Goal: Information Seeking & Learning: Learn about a topic

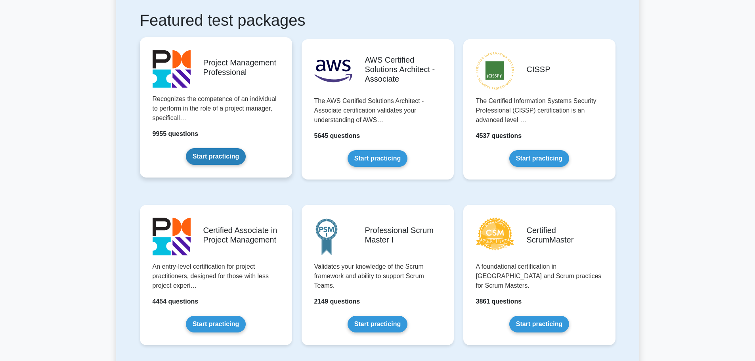
scroll to position [317, 0]
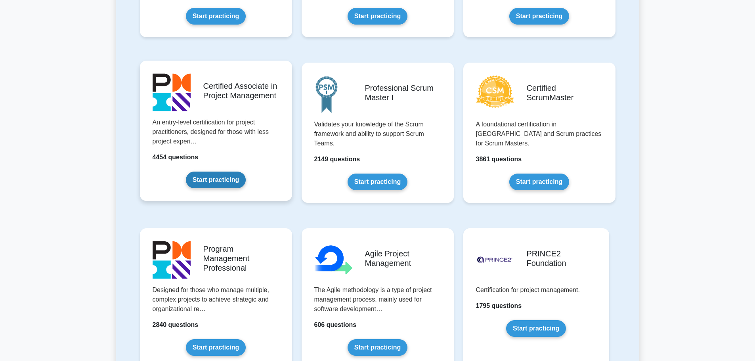
click at [229, 174] on link "Start practicing" at bounding box center [216, 180] width 60 height 17
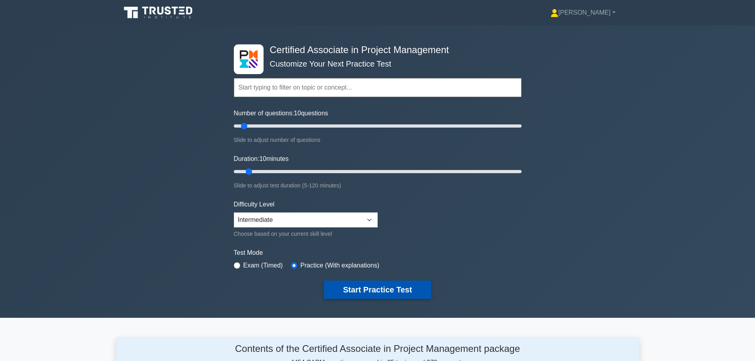
click at [381, 287] on button "Start Practice Test" at bounding box center [377, 290] width 107 height 18
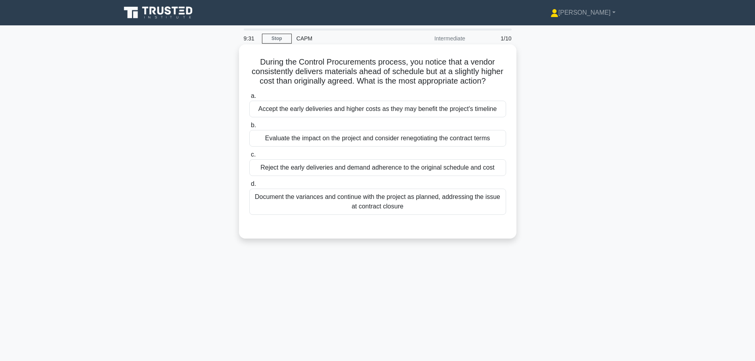
click at [332, 137] on div "Evaluate the impact on the project and consider renegotiating the contract terms" at bounding box center [377, 138] width 257 height 17
click at [249, 128] on input "b. Evaluate the impact on the project and consider renegotiating the contract t…" at bounding box center [249, 125] width 0 height 5
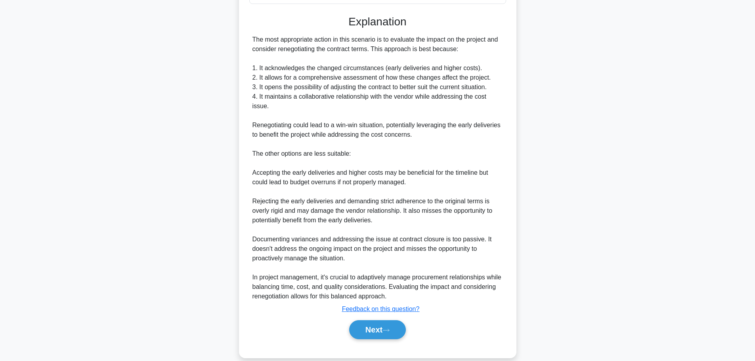
scroll to position [223, 0]
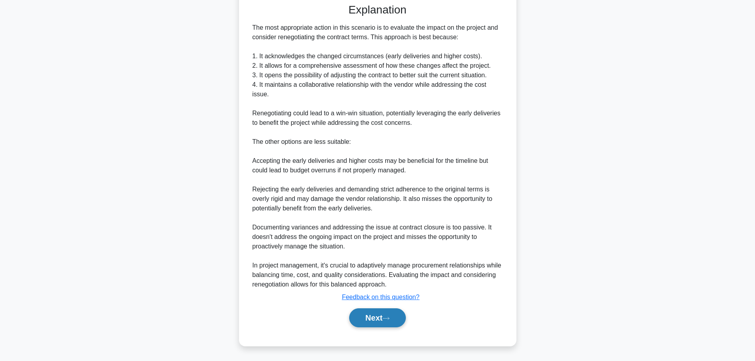
click at [360, 317] on button "Next" at bounding box center [377, 317] width 57 height 19
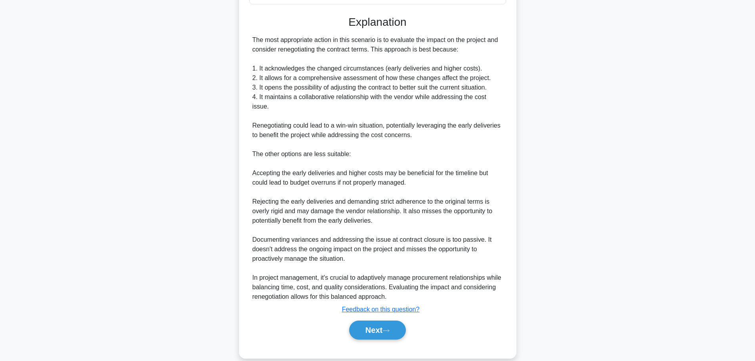
scroll to position [185, 0]
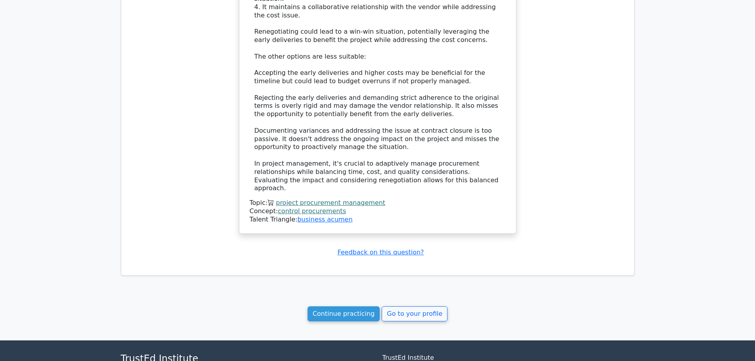
scroll to position [742, 0]
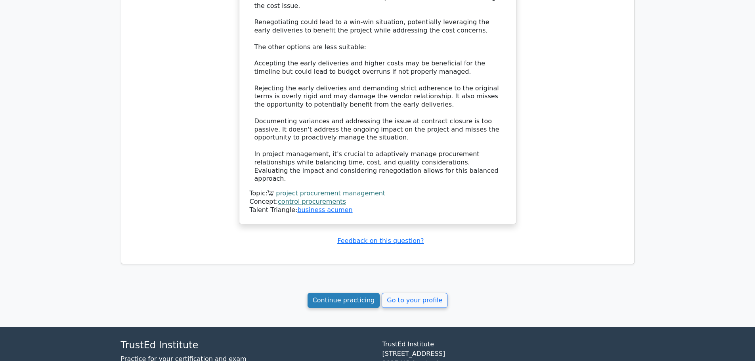
click at [346, 293] on link "Continue practicing" at bounding box center [344, 300] width 73 height 15
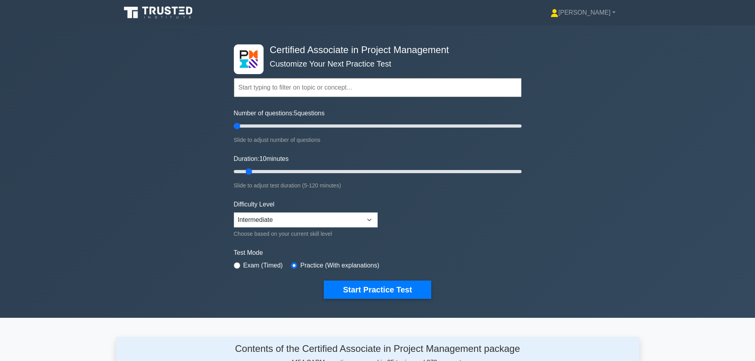
drag, startPoint x: 242, startPoint y: 128, endPoint x: 234, endPoint y: 128, distance: 7.9
type input "5"
click at [234, 128] on input "Number of questions: 5 questions" at bounding box center [378, 126] width 288 height 10
click at [377, 294] on button "Start Practice Test" at bounding box center [377, 290] width 107 height 18
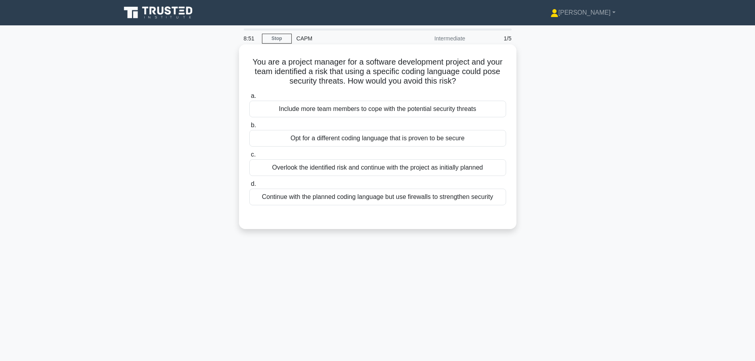
click at [404, 196] on div "Continue with the planned coding language but use firewalls to strengthen secur…" at bounding box center [377, 197] width 257 height 17
click at [249, 187] on input "d. Continue with the planned coding language but use firewalls to strengthen se…" at bounding box center [249, 184] width 0 height 5
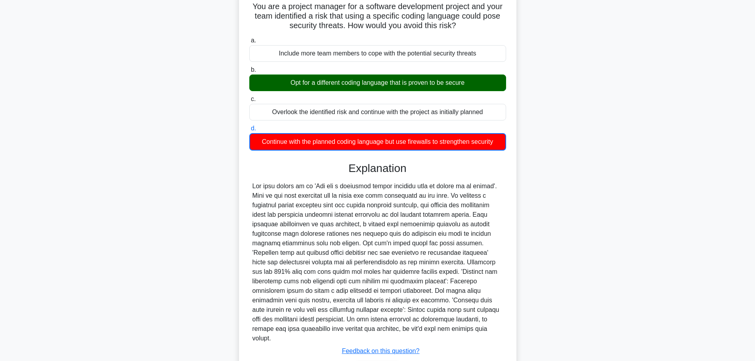
scroll to position [100, 0]
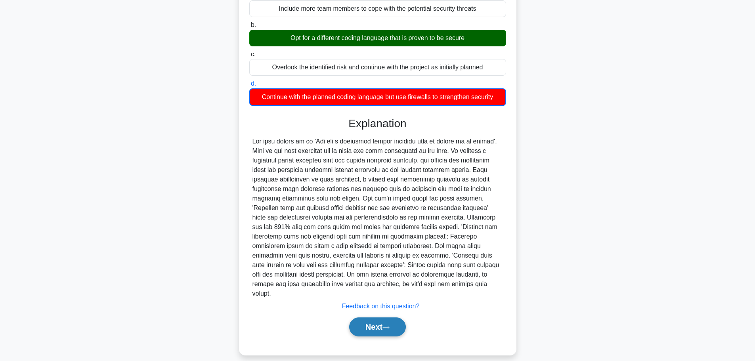
click at [387, 317] on button "Next" at bounding box center [377, 326] width 57 height 19
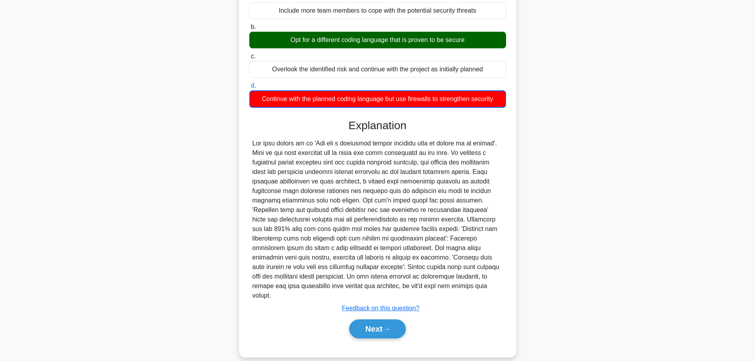
scroll to position [67, 0]
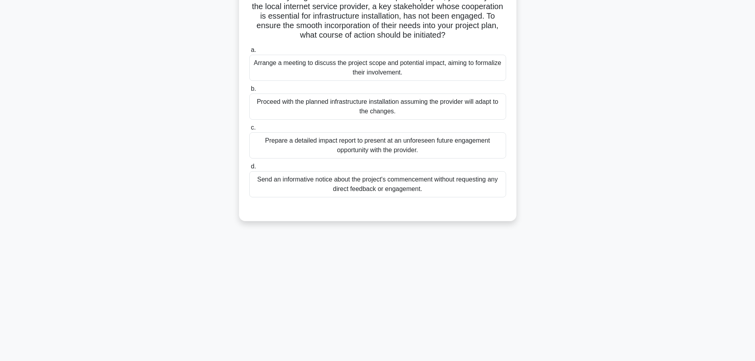
drag, startPoint x: 149, startPoint y: 88, endPoint x: 158, endPoint y: 84, distance: 8.9
click at [149, 88] on div "In the early stages of a residential development project, you identify that the…" at bounding box center [377, 104] width 523 height 251
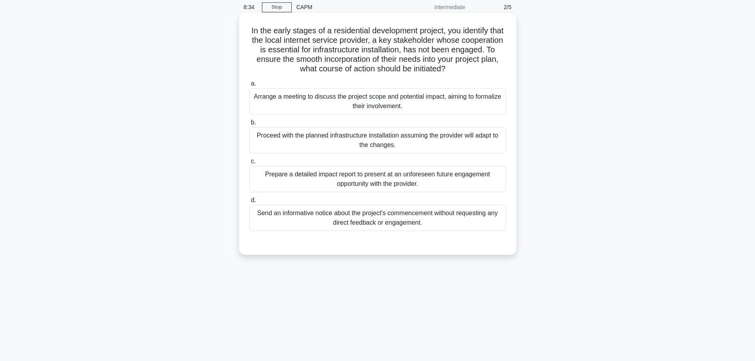
scroll to position [27, 0]
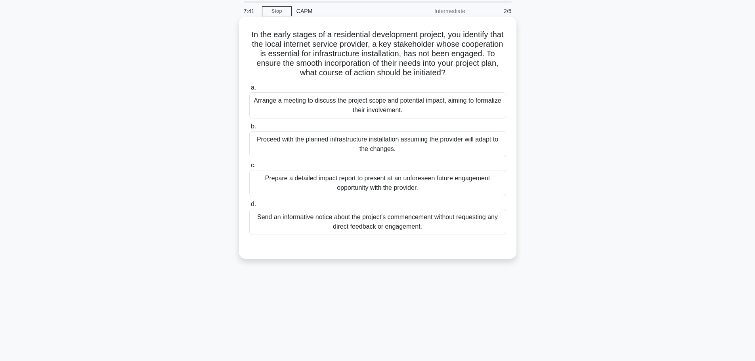
click at [430, 100] on div "Arrange a meeting to discuss the project scope and potential impact, aiming to …" at bounding box center [377, 105] width 257 height 26
click at [249, 90] on input "a. Arrange a meeting to discuss the project scope and potential impact, aiming …" at bounding box center [249, 87] width 0 height 5
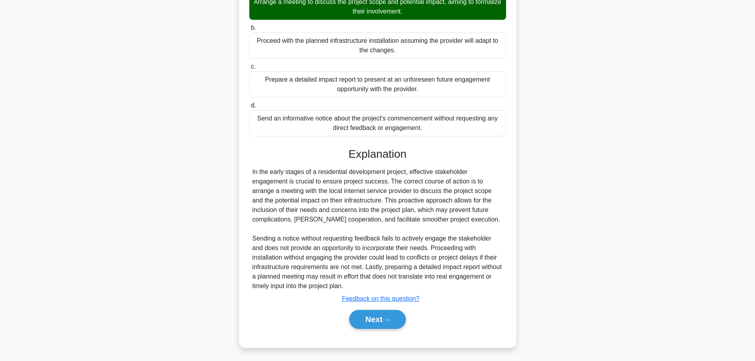
scroll to position [128, 0]
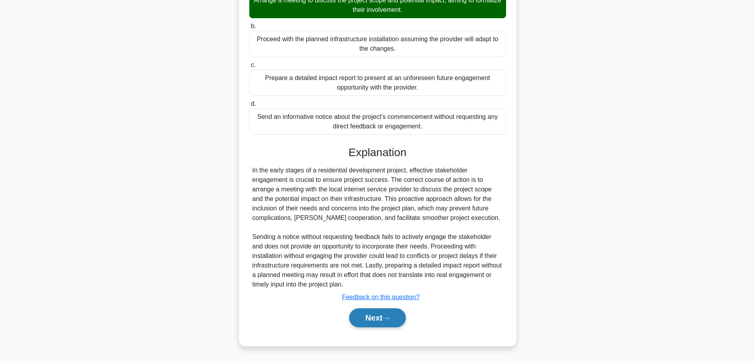
click at [380, 317] on button "Next" at bounding box center [377, 317] width 57 height 19
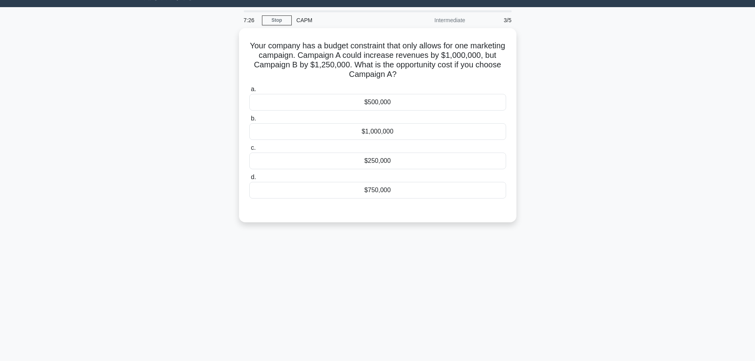
scroll to position [0, 0]
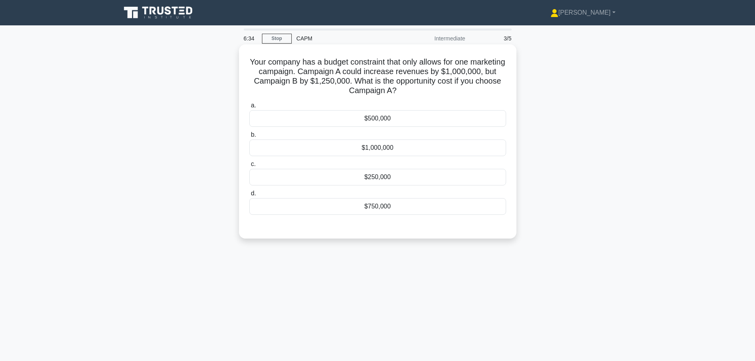
click at [405, 179] on div "$250,000" at bounding box center [377, 177] width 257 height 17
click at [249, 167] on input "c. $250,000" at bounding box center [249, 164] width 0 height 5
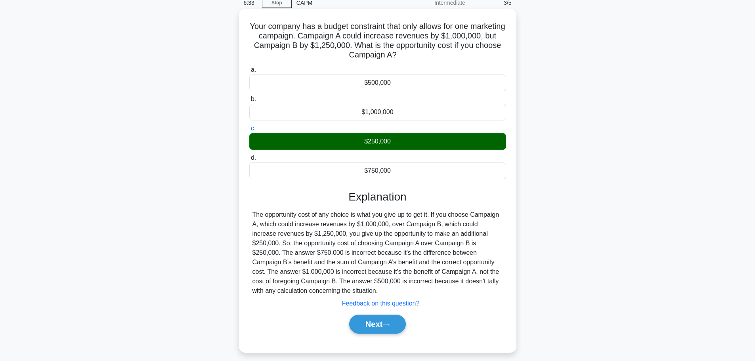
scroll to position [40, 0]
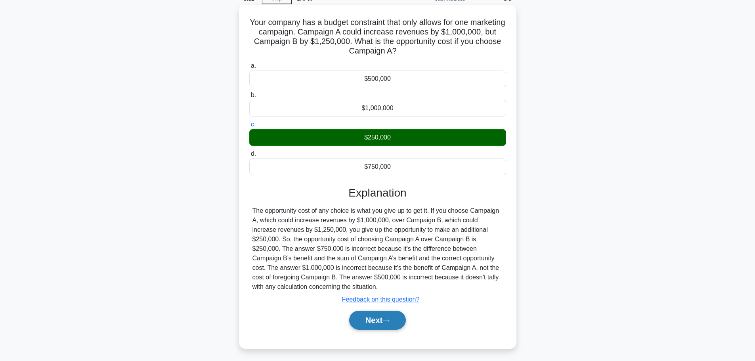
click at [373, 325] on button "Next" at bounding box center [377, 320] width 57 height 19
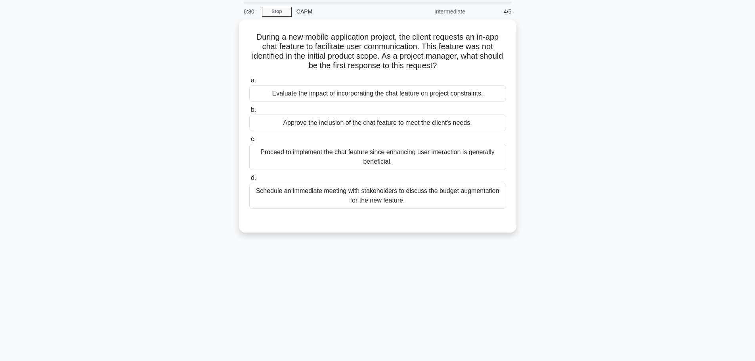
scroll to position [0, 0]
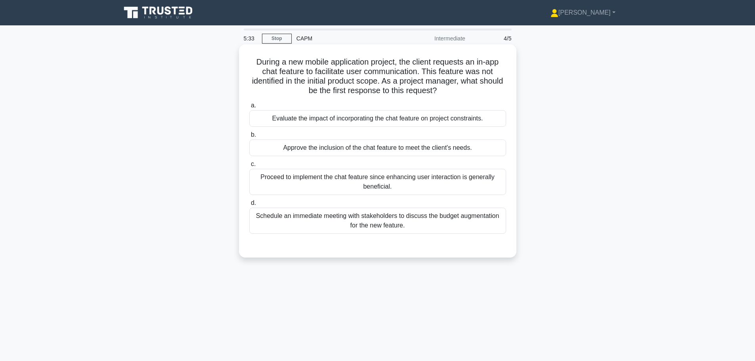
click at [371, 119] on div "Evaluate the impact of incorporating the chat feature on project constraints." at bounding box center [377, 118] width 257 height 17
click at [249, 108] on input "a. Evaluate the impact of incorporating the chat feature on project constraints." at bounding box center [249, 105] width 0 height 5
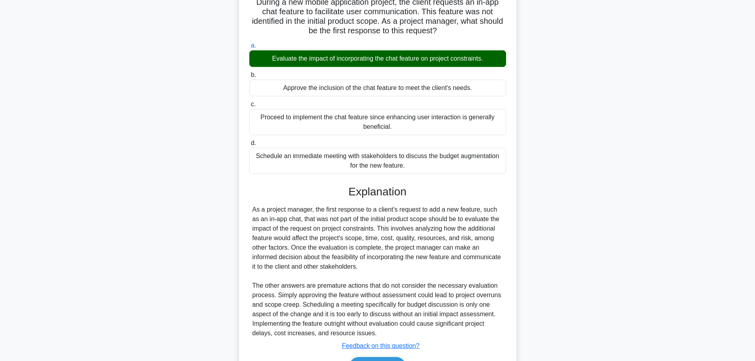
scroll to position [109, 0]
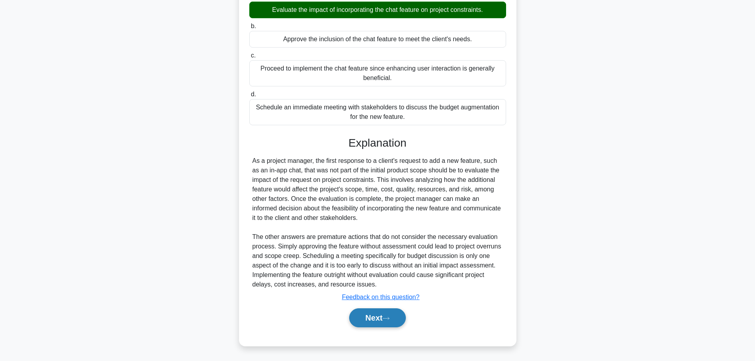
click at [373, 314] on button "Next" at bounding box center [377, 317] width 57 height 19
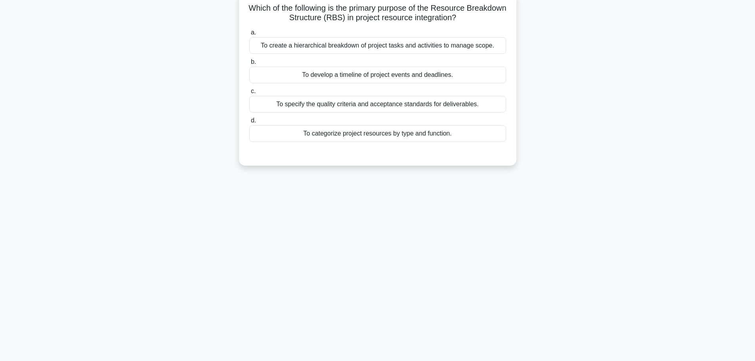
scroll to position [0, 0]
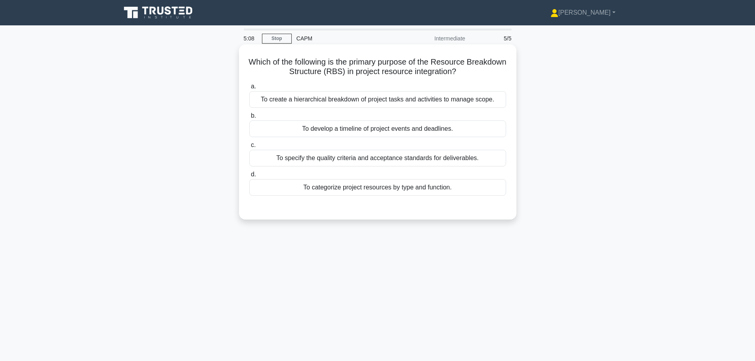
click at [382, 104] on div "To create a hierarchical breakdown of project tasks and activities to manage sc…" at bounding box center [377, 99] width 257 height 17
click at [249, 89] on input "a. To create a hierarchical breakdown of project tasks and activities to manage…" at bounding box center [249, 86] width 0 height 5
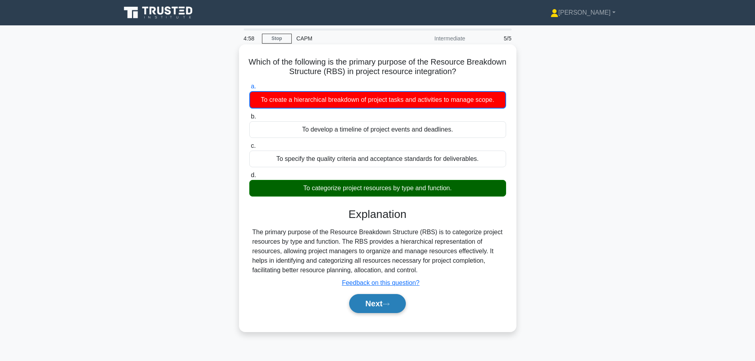
click at [380, 306] on button "Next" at bounding box center [377, 303] width 57 height 19
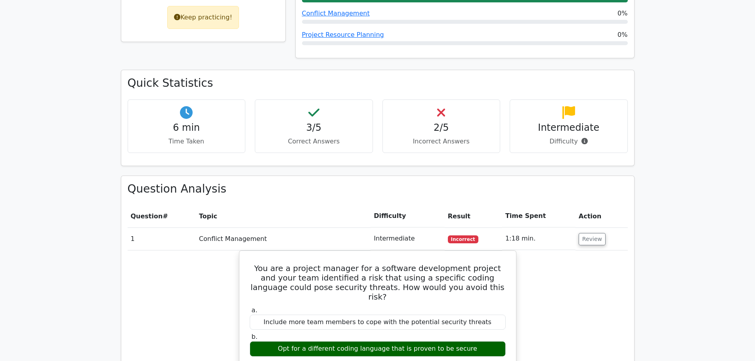
scroll to position [198, 0]
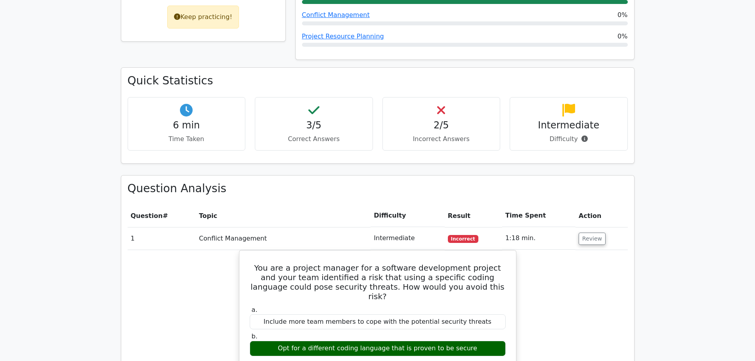
click at [421, 122] on h4 "2/5" at bounding box center [441, 125] width 105 height 11
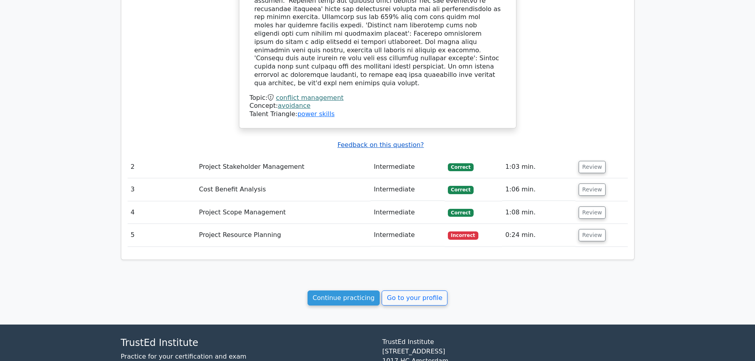
scroll to position [743, 0]
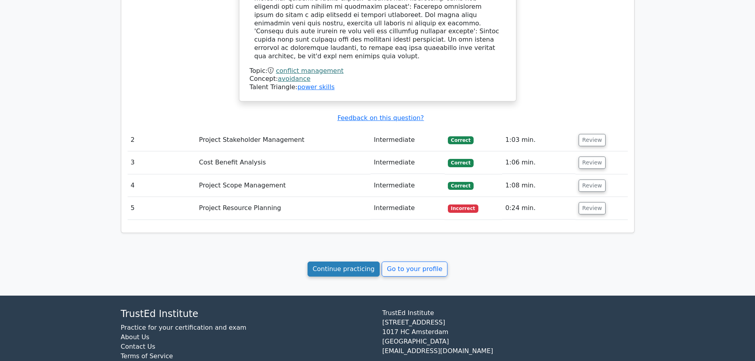
click at [352, 262] on link "Continue practicing" at bounding box center [344, 269] width 73 height 15
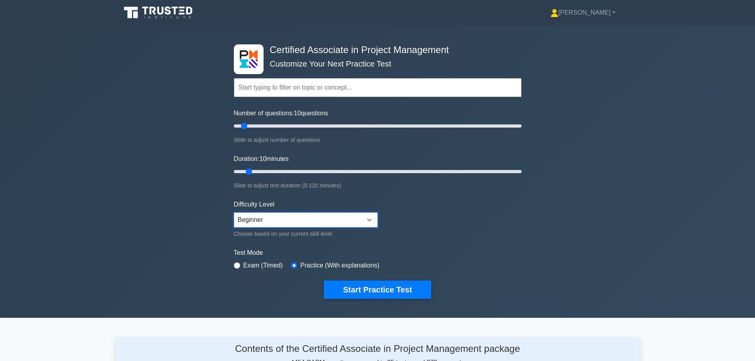
click at [293, 216] on select "Beginner Intermediate Expert" at bounding box center [306, 219] width 144 height 15
select select "expert"
click at [234, 212] on select "Beginner Intermediate Expert" at bounding box center [306, 219] width 144 height 15
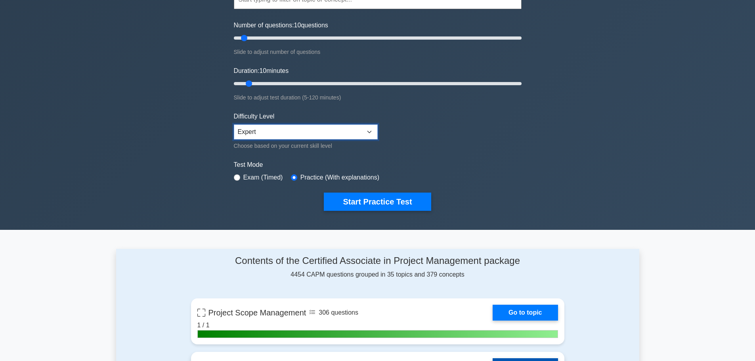
scroll to position [79, 0]
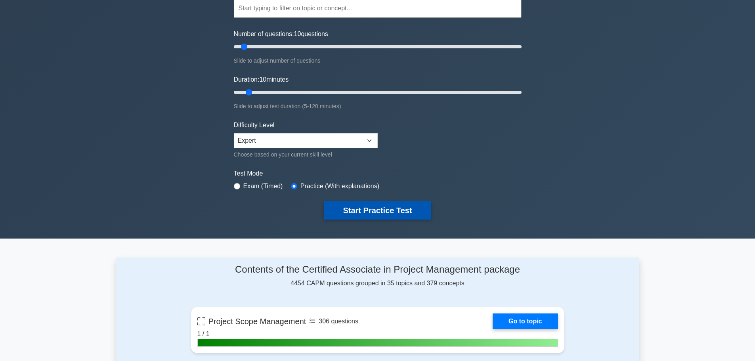
click at [380, 209] on button "Start Practice Test" at bounding box center [377, 210] width 107 height 18
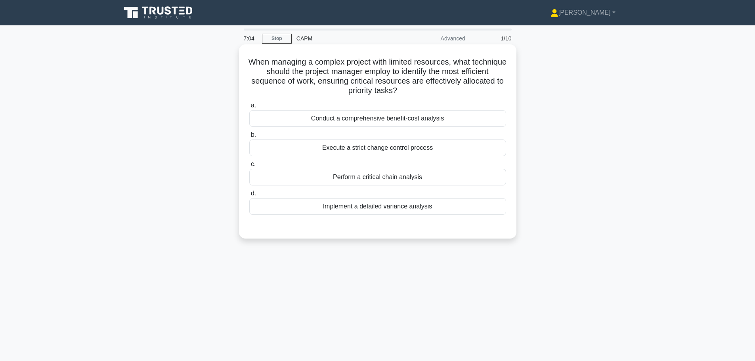
click at [398, 180] on div "Perform a critical chain analysis" at bounding box center [377, 177] width 257 height 17
click at [249, 167] on input "c. Perform a critical chain analysis" at bounding box center [249, 164] width 0 height 5
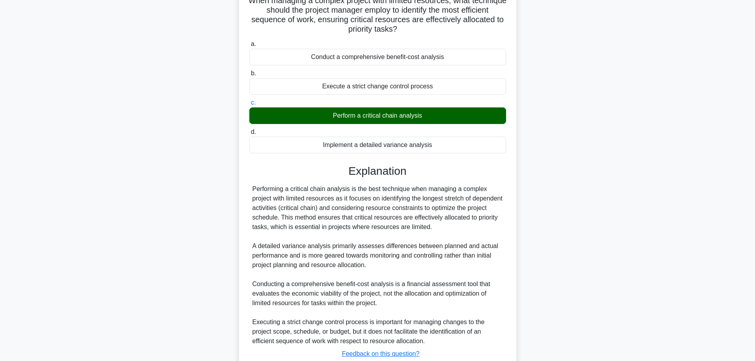
scroll to position [119, 0]
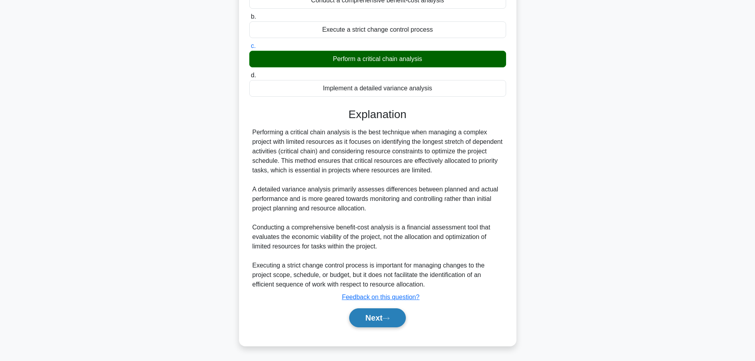
click at [377, 315] on button "Next" at bounding box center [377, 317] width 57 height 19
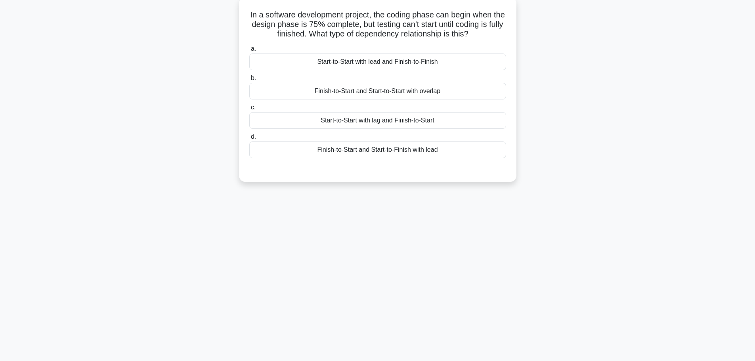
scroll to position [0, 0]
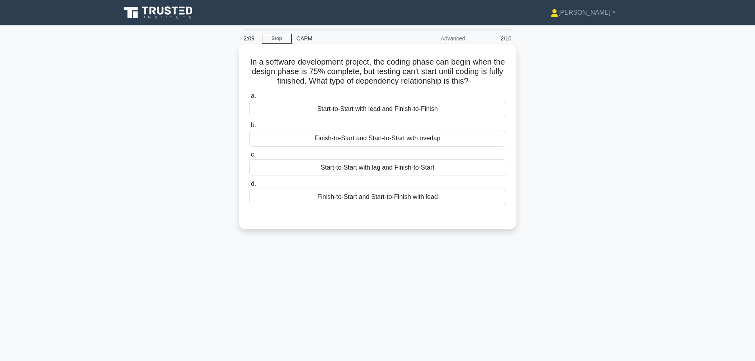
click at [402, 171] on div "Start-to-Start with lag and Finish-to-Start" at bounding box center [377, 167] width 257 height 17
click at [249, 157] on input "c. Start-to-Start with lag and Finish-to-Start" at bounding box center [249, 154] width 0 height 5
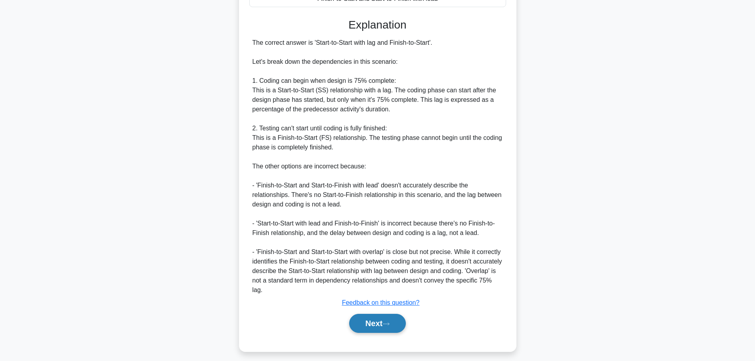
click at [382, 322] on button "Next" at bounding box center [377, 323] width 57 height 19
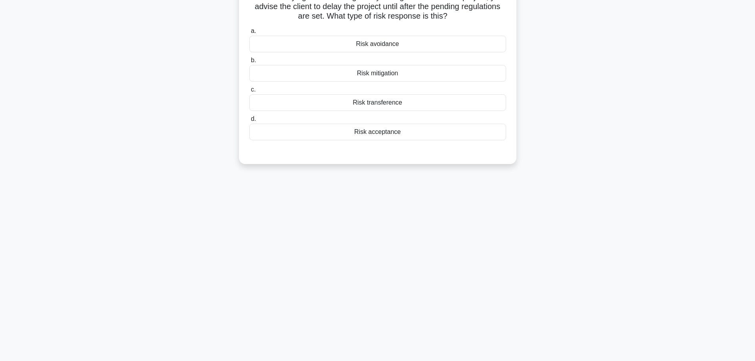
scroll to position [67, 0]
click at [382, 127] on div "Risk acceptance" at bounding box center [377, 130] width 257 height 17
click at [249, 120] on input "d. Risk acceptance" at bounding box center [249, 117] width 0 height 5
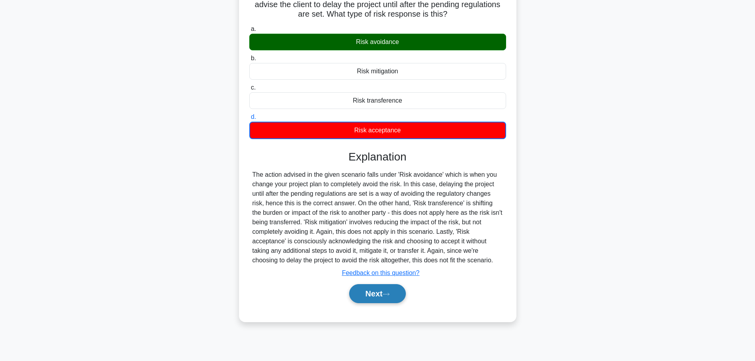
click at [384, 294] on button "Next" at bounding box center [377, 293] width 57 height 19
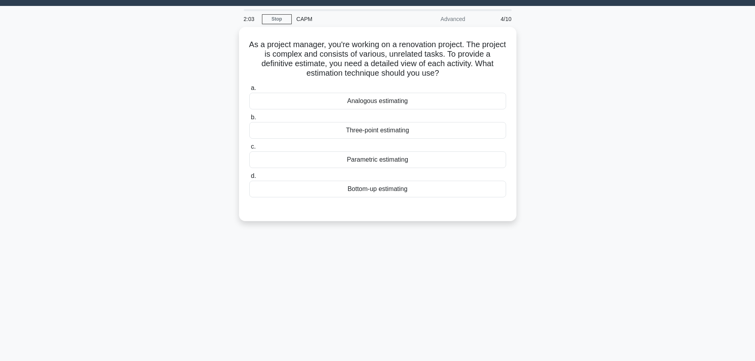
scroll to position [0, 0]
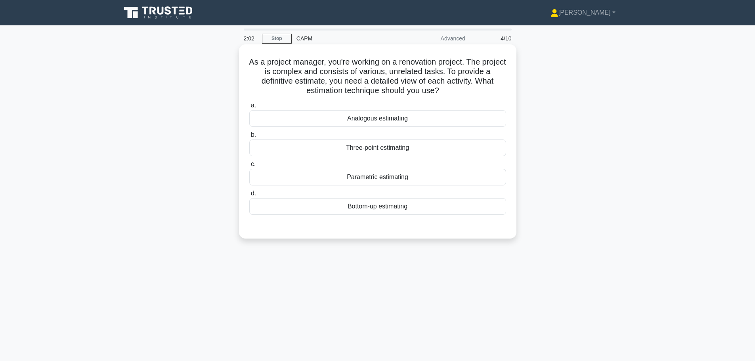
click at [366, 142] on div "Three-point estimating" at bounding box center [377, 148] width 257 height 17
click at [249, 138] on input "b. Three-point estimating" at bounding box center [249, 134] width 0 height 5
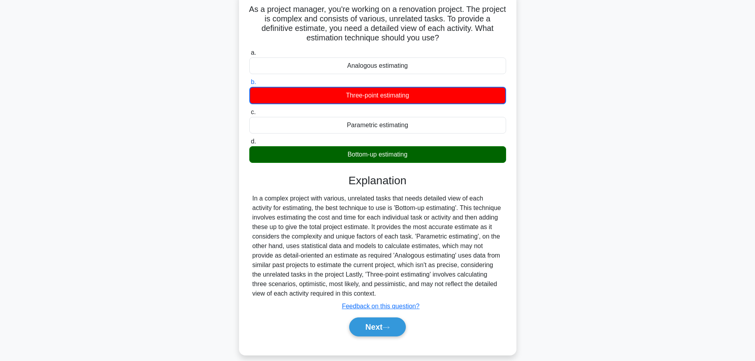
scroll to position [67, 0]
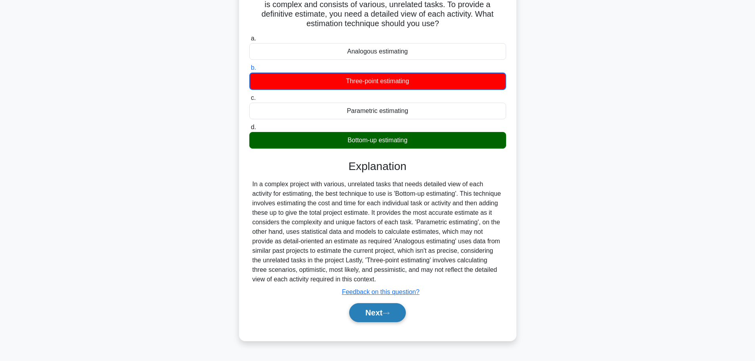
click at [378, 314] on button "Next" at bounding box center [377, 312] width 57 height 19
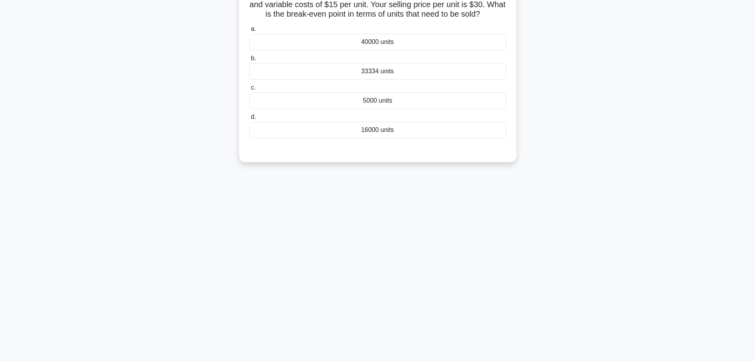
click at [374, 135] on div "16000 units" at bounding box center [377, 130] width 257 height 17
click at [249, 120] on input "d. 16000 units" at bounding box center [249, 117] width 0 height 5
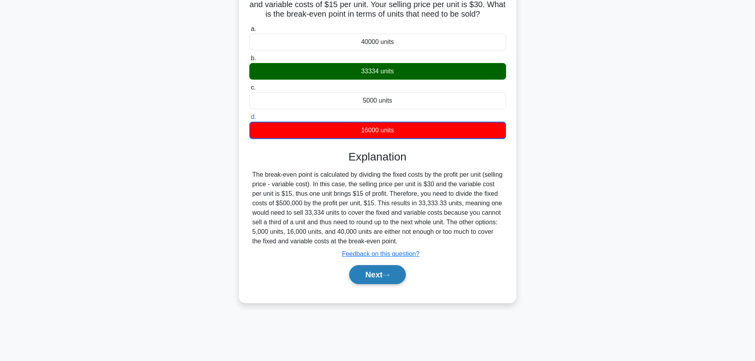
click at [386, 275] on icon at bounding box center [385, 275] width 7 height 4
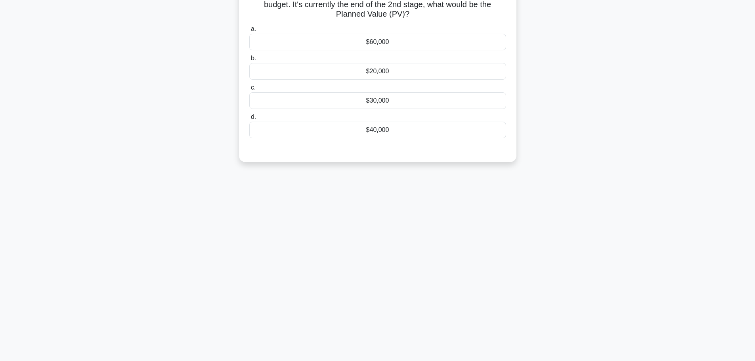
click at [374, 121] on label "d. $40,000" at bounding box center [377, 125] width 257 height 26
click at [249, 120] on input "d. $40,000" at bounding box center [249, 117] width 0 height 5
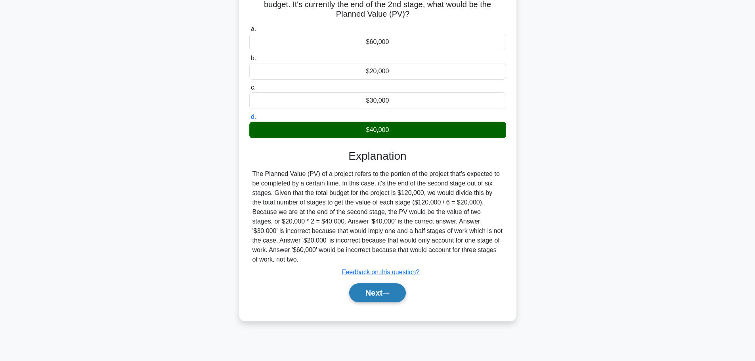
click at [374, 291] on button "Next" at bounding box center [377, 292] width 57 height 19
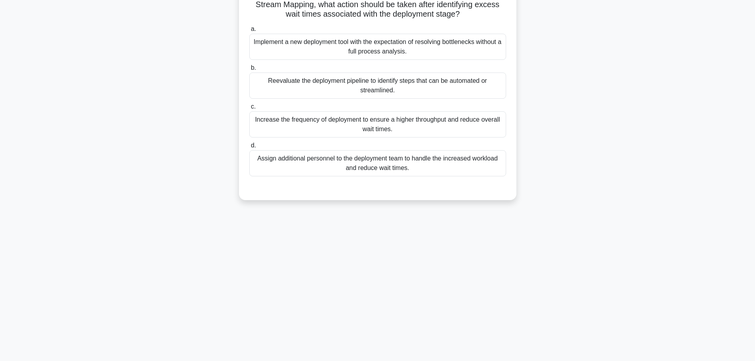
click at [373, 158] on div "Assign additional personnel to the deployment team to handle the increased work…" at bounding box center [377, 163] width 257 height 26
click at [249, 148] on input "d. Assign additional personnel to the deployment team to handle the increased w…" at bounding box center [249, 145] width 0 height 5
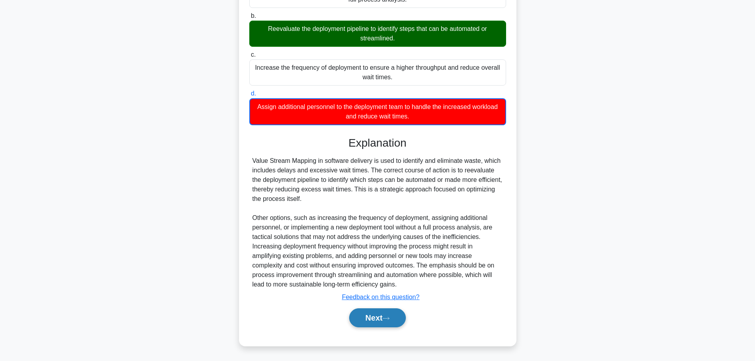
click at [378, 315] on button "Next" at bounding box center [377, 317] width 57 height 19
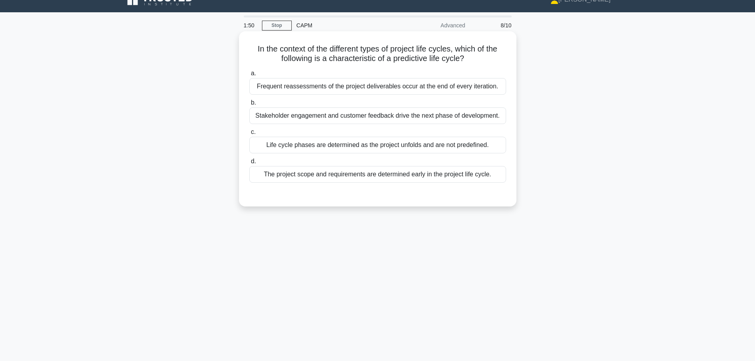
scroll to position [0, 0]
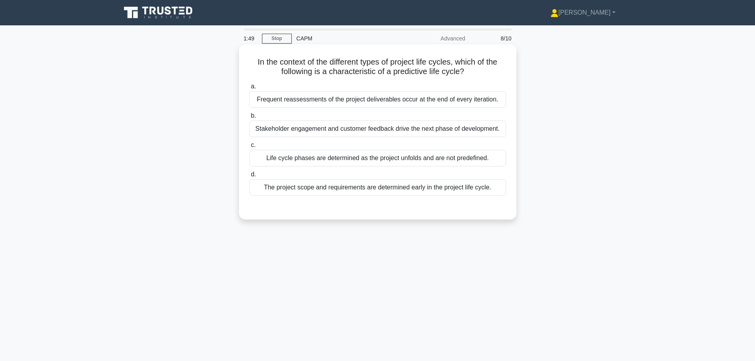
click at [384, 191] on div "The project scope and requirements are determined early in the project life cyc…" at bounding box center [377, 187] width 257 height 17
click at [249, 177] on input "d. The project scope and requirements are determined early in the project life …" at bounding box center [249, 174] width 0 height 5
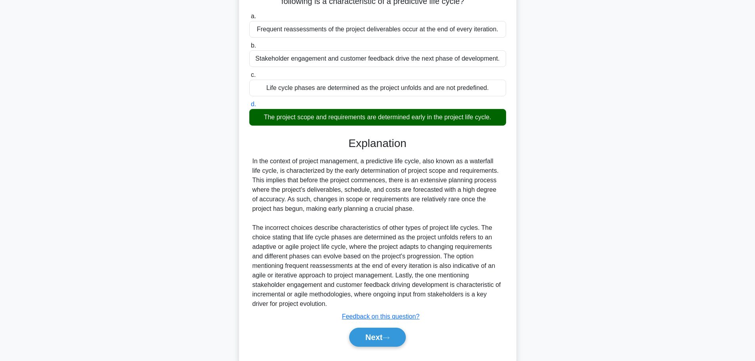
scroll to position [90, 0]
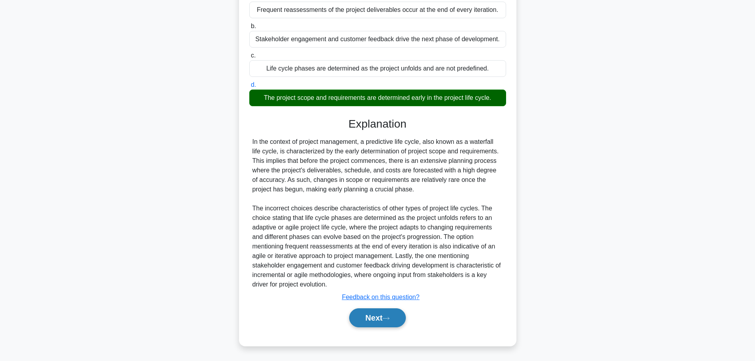
click at [375, 315] on button "Next" at bounding box center [377, 317] width 57 height 19
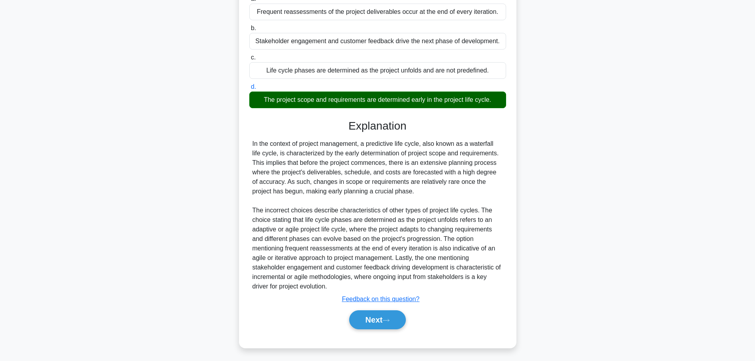
scroll to position [67, 0]
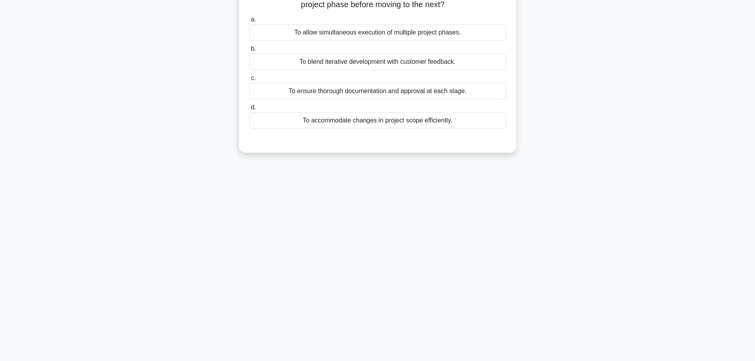
click at [353, 119] on div "To accommodate changes in project scope efficiently." at bounding box center [377, 120] width 257 height 17
click at [249, 110] on input "d. To accommodate changes in project scope efficiently." at bounding box center [249, 107] width 0 height 5
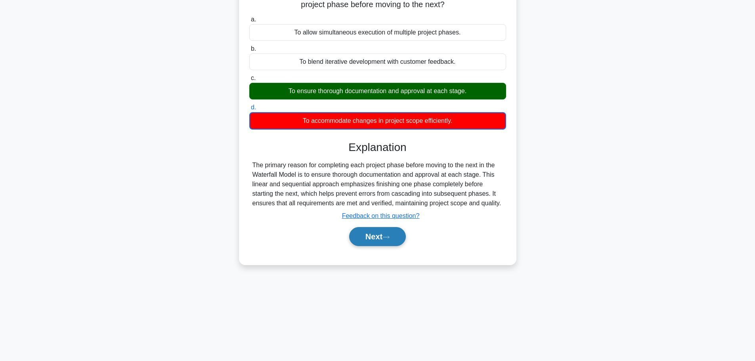
click at [369, 237] on button "Next" at bounding box center [377, 236] width 57 height 19
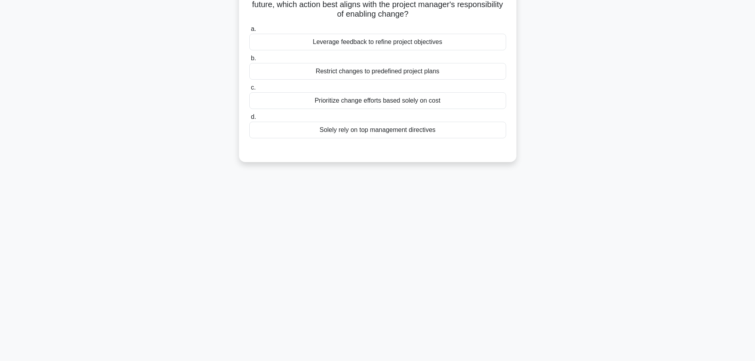
click at [378, 125] on div "Solely rely on top management directives" at bounding box center [377, 130] width 257 height 17
click at [249, 120] on input "d. Solely rely on top management directives" at bounding box center [249, 117] width 0 height 5
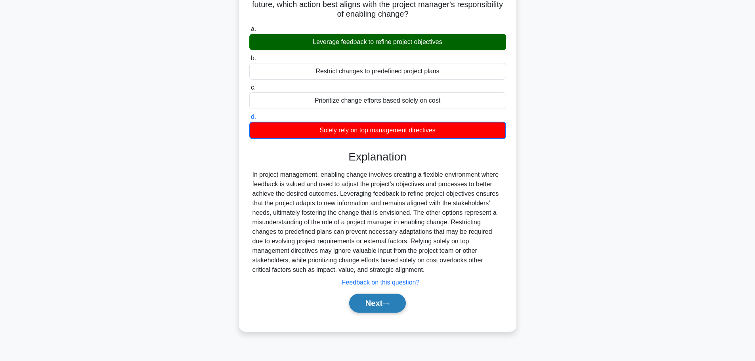
click at [377, 306] on button "Next" at bounding box center [377, 303] width 57 height 19
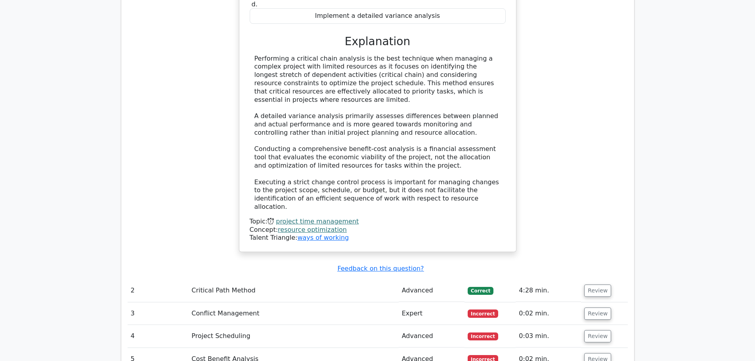
scroll to position [793, 0]
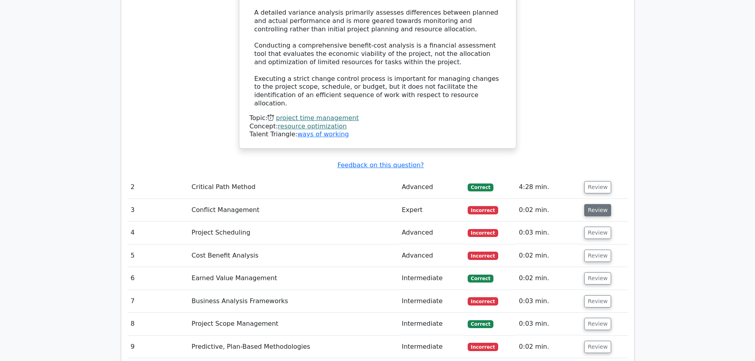
click at [591, 204] on button "Review" at bounding box center [597, 210] width 27 height 12
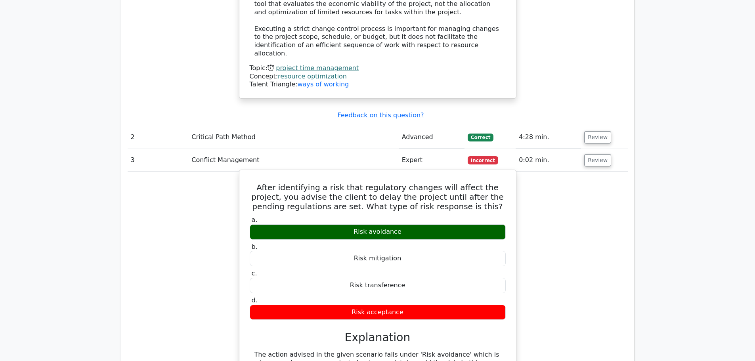
scroll to position [872, 0]
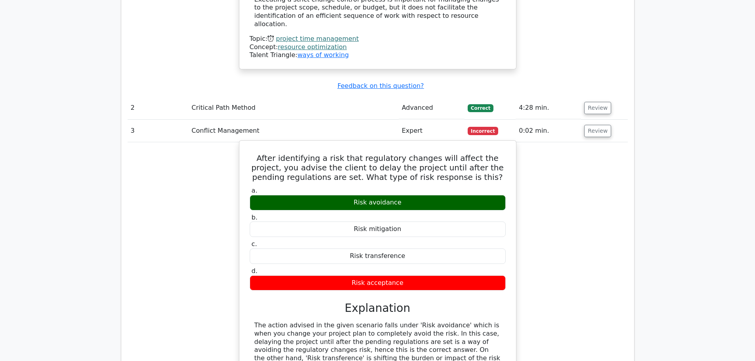
click at [584, 125] on button "Review" at bounding box center [597, 131] width 27 height 12
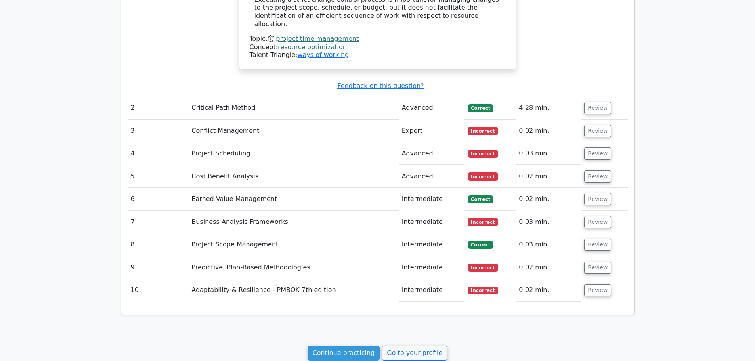
click at [593, 144] on td "Review" at bounding box center [604, 153] width 46 height 23
click at [592, 147] on button "Review" at bounding box center [597, 153] width 27 height 12
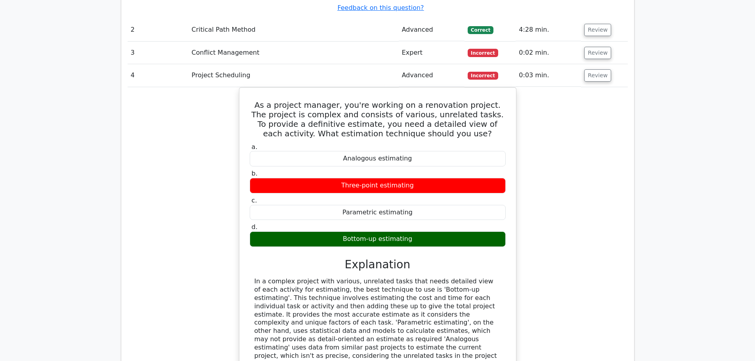
scroll to position [951, 0]
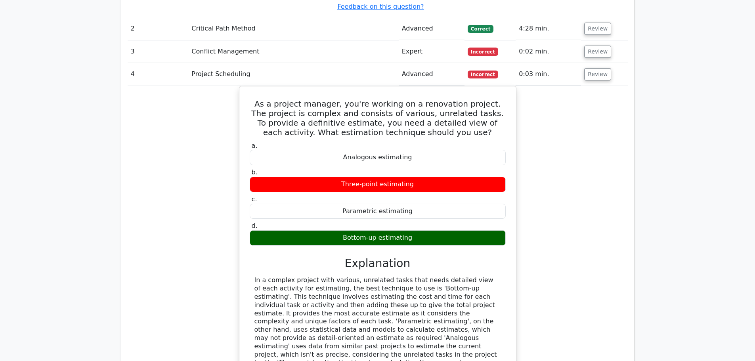
click at [561, 121] on div "As a project manager, you're working on a renovation project. The project is co…" at bounding box center [378, 260] width 500 height 348
click at [572, 156] on div "As a project manager, you're working on a renovation project. The project is co…" at bounding box center [378, 260] width 500 height 348
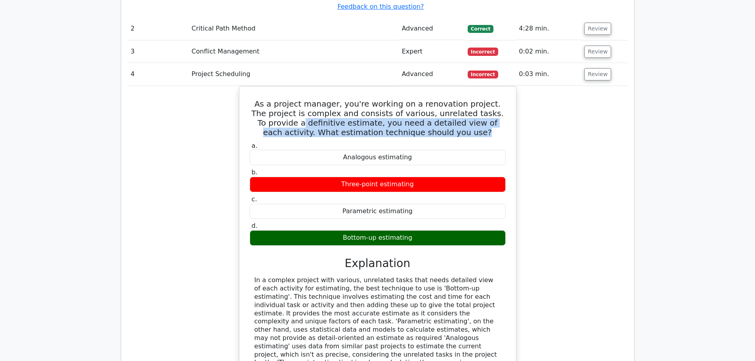
click at [545, 101] on div "As a project manager, you're working on a renovation project. The project is co…" at bounding box center [378, 260] width 500 height 348
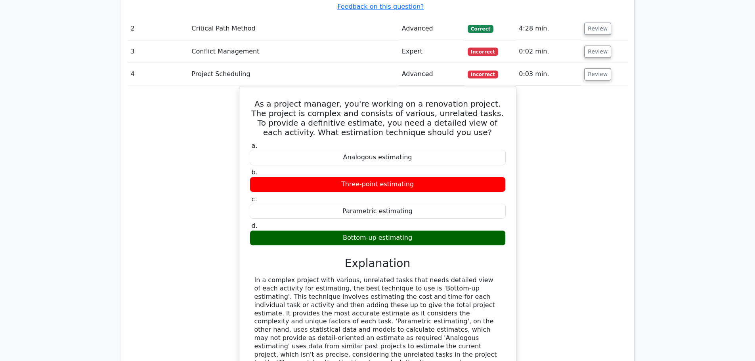
click at [581, 189] on div "As a project manager, you're working on a renovation project. The project is co…" at bounding box center [378, 260] width 500 height 348
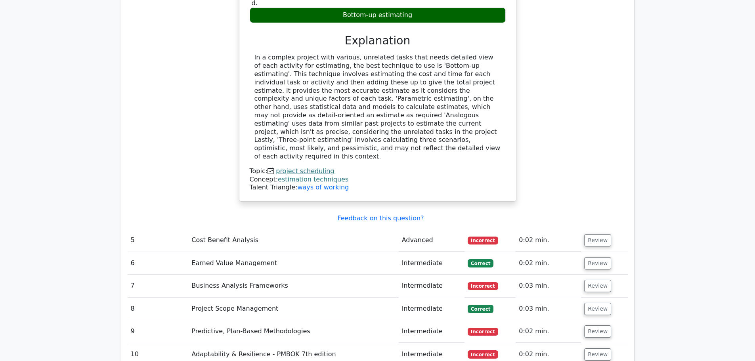
scroll to position [1229, 0]
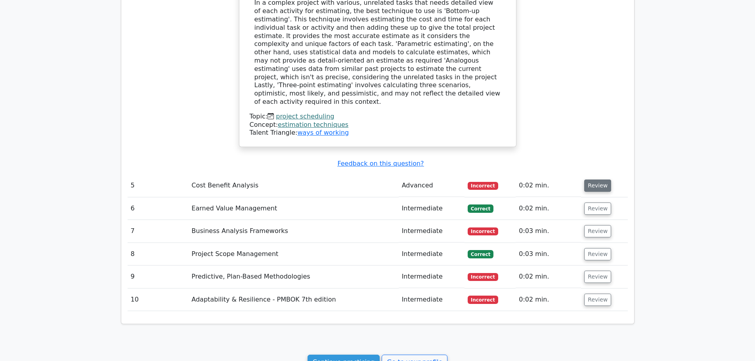
click at [595, 180] on button "Review" at bounding box center [597, 186] width 27 height 12
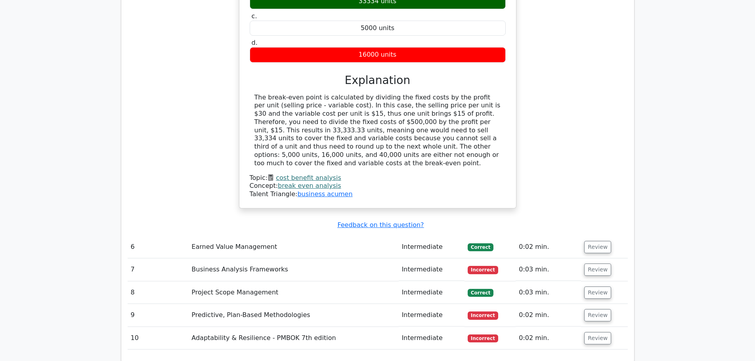
scroll to position [1546, 0]
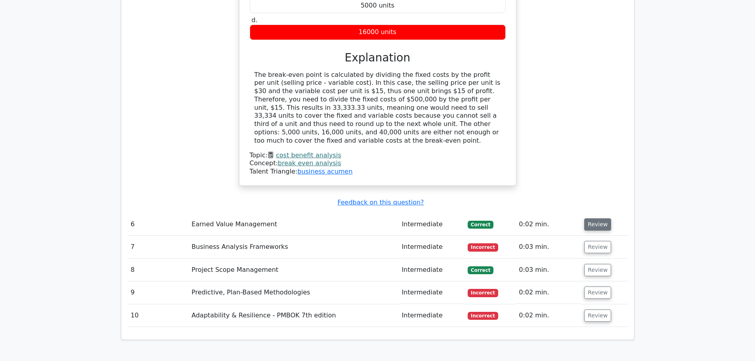
click at [600, 218] on button "Review" at bounding box center [597, 224] width 27 height 12
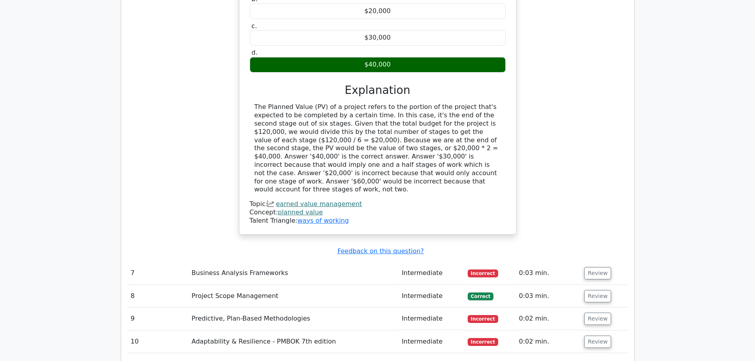
scroll to position [1863, 0]
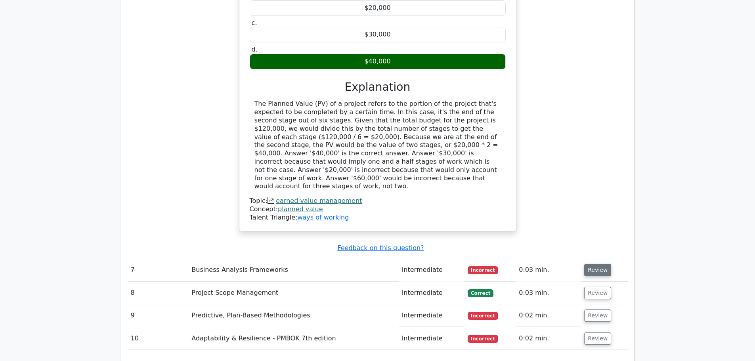
click at [584, 264] on button "Review" at bounding box center [597, 270] width 27 height 12
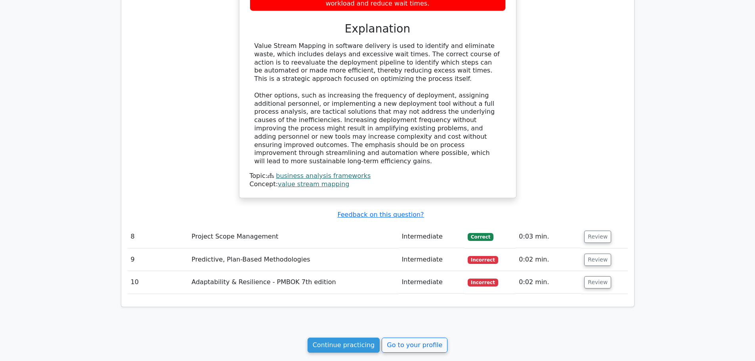
scroll to position [2338, 0]
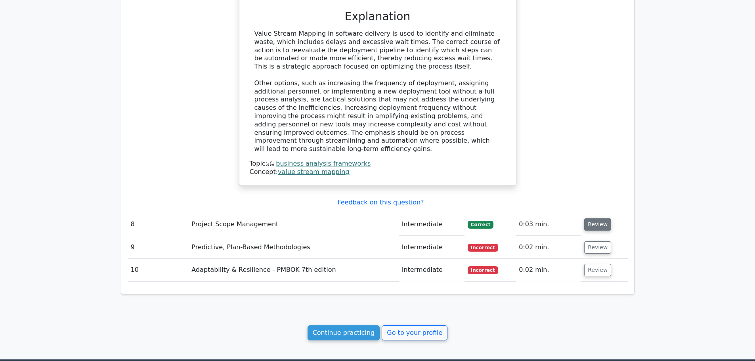
click at [594, 218] on button "Review" at bounding box center [597, 224] width 27 height 12
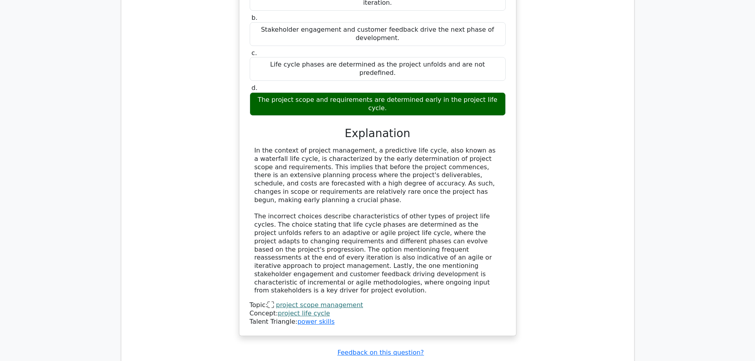
scroll to position [2695, 0]
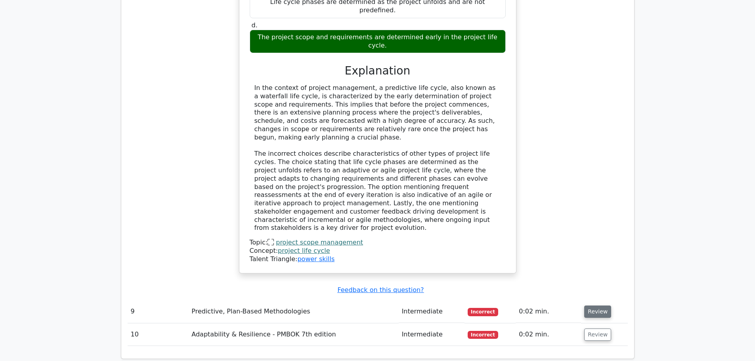
click at [597, 306] on button "Review" at bounding box center [597, 312] width 27 height 12
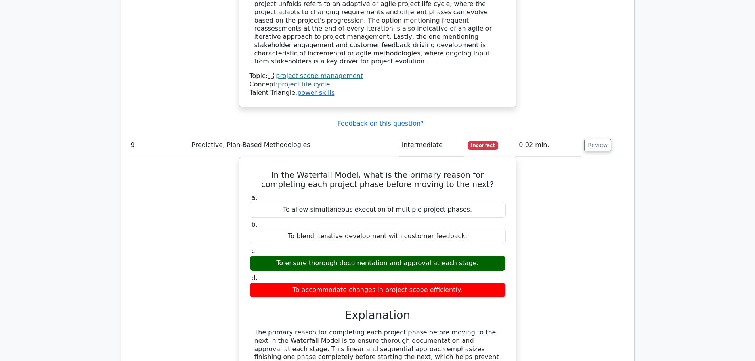
scroll to position [2893, 0]
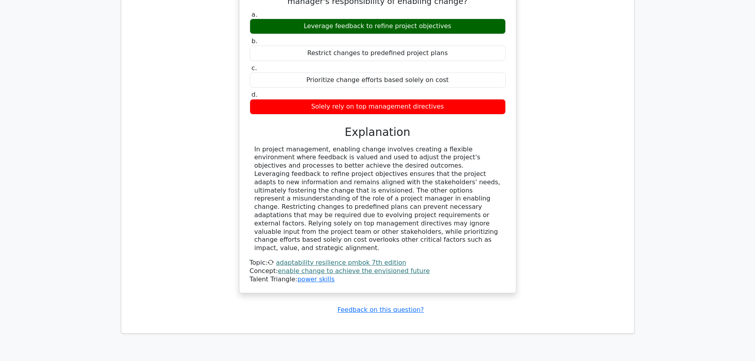
scroll to position [3362, 0]
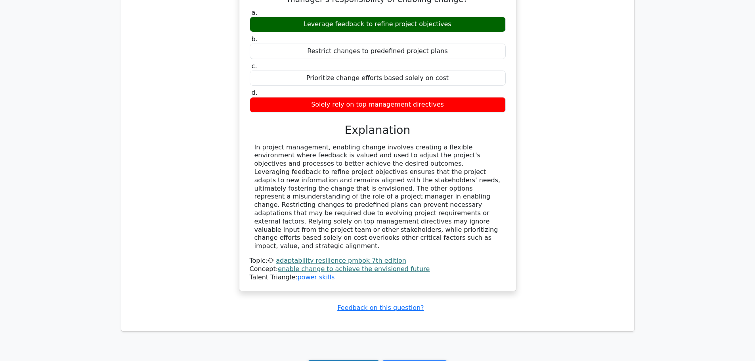
click at [358, 360] on link "Continue practicing" at bounding box center [344, 367] width 73 height 15
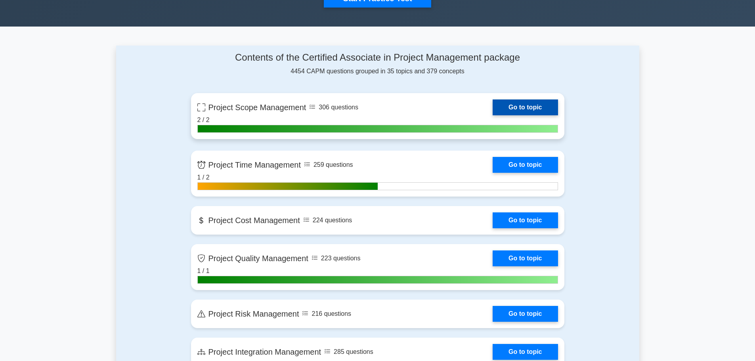
scroll to position [317, 0]
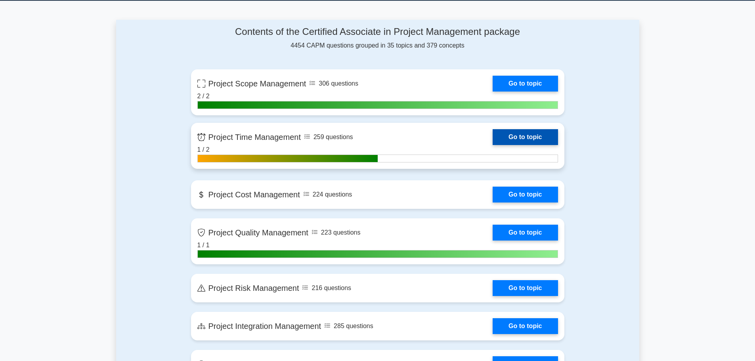
click at [526, 138] on link "Go to topic" at bounding box center [525, 137] width 65 height 16
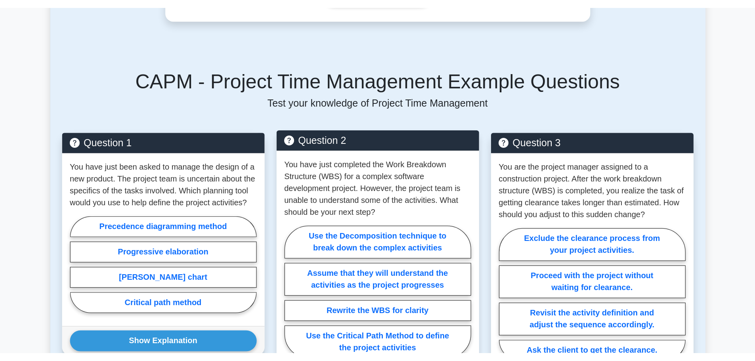
scroll to position [318, 0]
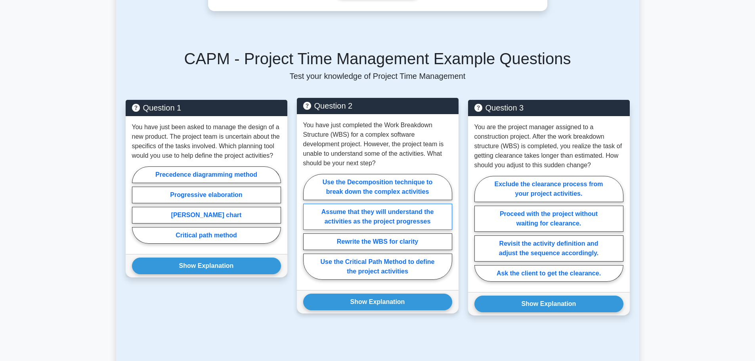
drag, startPoint x: 414, startPoint y: 216, endPoint x: 425, endPoint y: 228, distance: 16.8
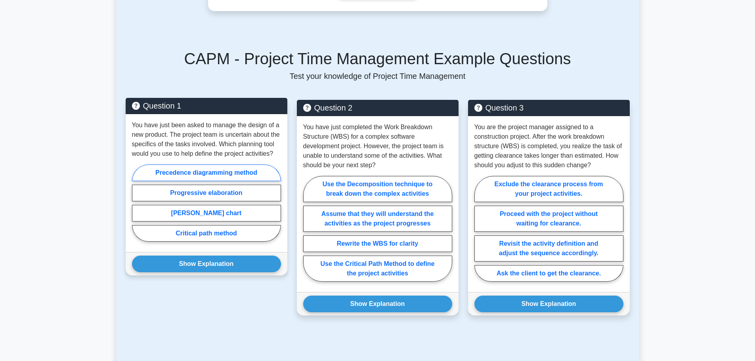
click at [262, 181] on label "Precedence diagramming method" at bounding box center [206, 172] width 149 height 17
click at [137, 203] on input "Precedence diagramming method" at bounding box center [134, 205] width 5 height 5
radio input "true"
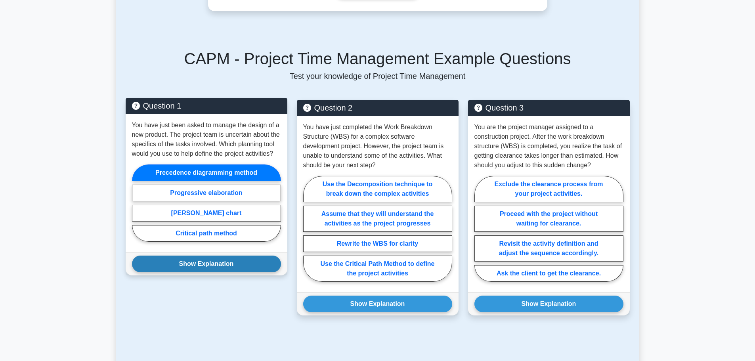
click at [249, 272] on button "Show Explanation" at bounding box center [206, 264] width 149 height 17
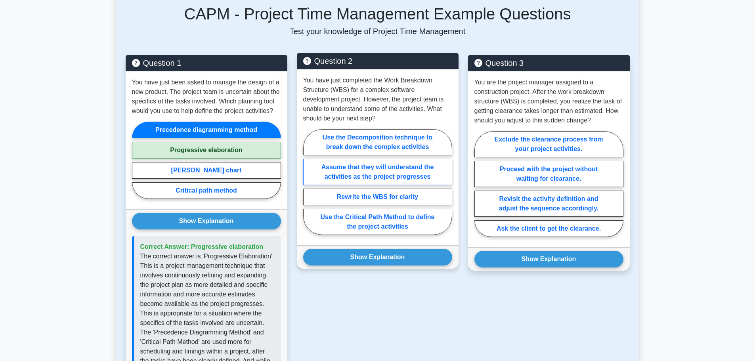
scroll to position [357, 0]
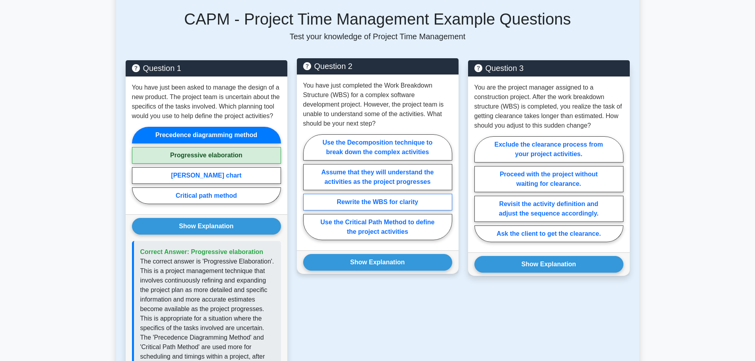
click at [360, 210] on label "Rewrite the WBS for clarity" at bounding box center [377, 202] width 149 height 17
click at [308, 192] on input "Rewrite the WBS for clarity" at bounding box center [305, 189] width 5 height 5
radio input "true"
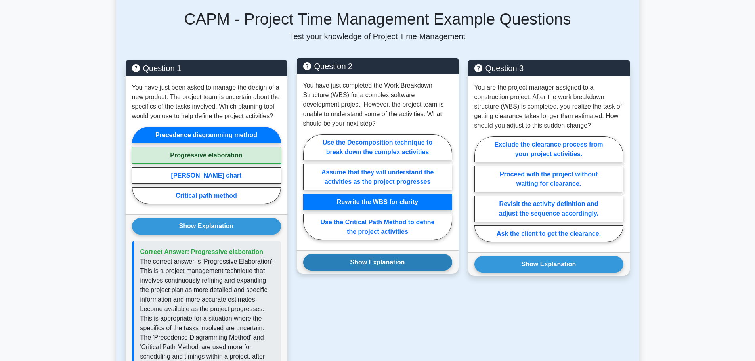
click at [396, 271] on button "Show Explanation" at bounding box center [377, 262] width 149 height 17
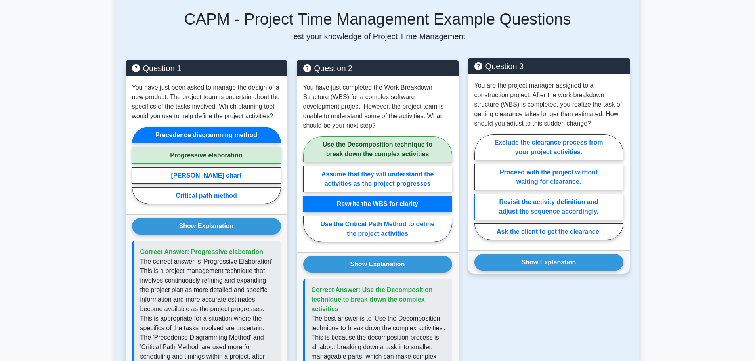
click at [553, 220] on label "Revisit the activity definition and adjust the sequence accordingly." at bounding box center [548, 207] width 149 height 26
click at [480, 192] on input "Revisit the activity definition and adjust the sequence accordingly." at bounding box center [476, 189] width 5 height 5
radio input "true"
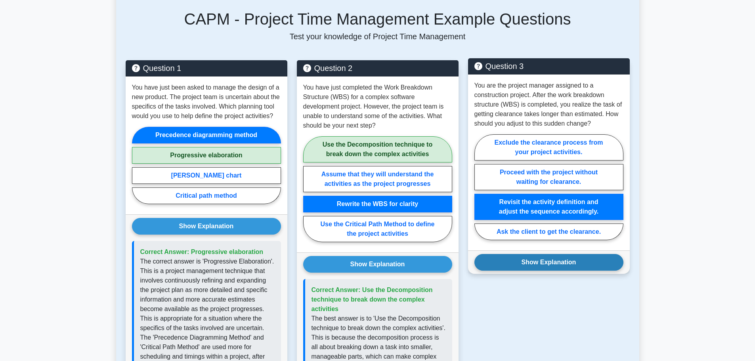
click at [560, 271] on button "Show Explanation" at bounding box center [548, 262] width 149 height 17
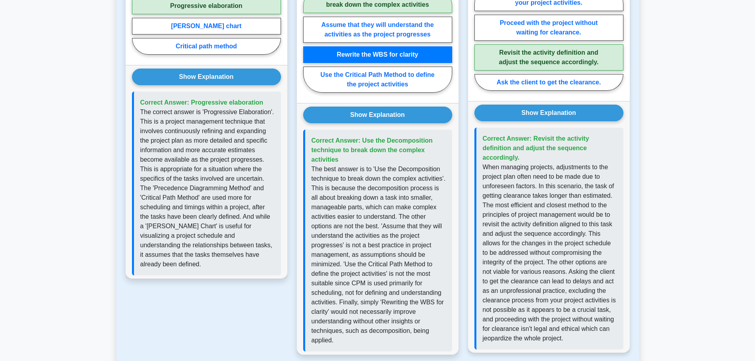
scroll to position [516, 0]
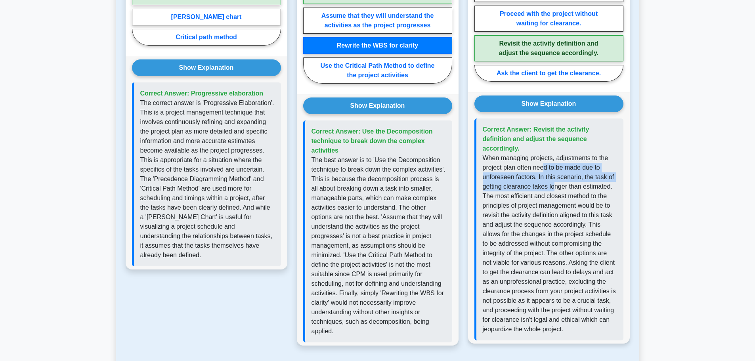
click at [546, 187] on p "When managing projects, adjustments to the project plan often need to be made d…" at bounding box center [550, 243] width 134 height 181
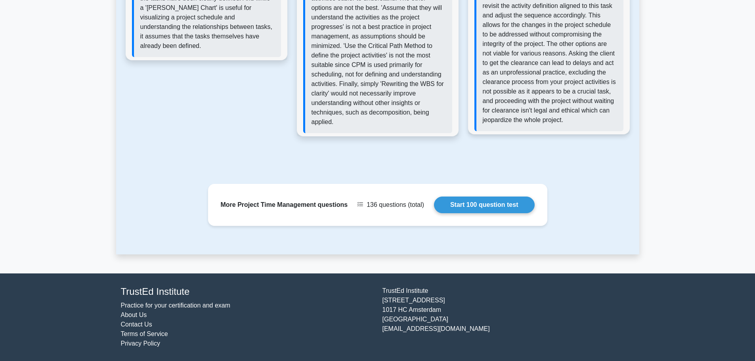
scroll to position [744, 0]
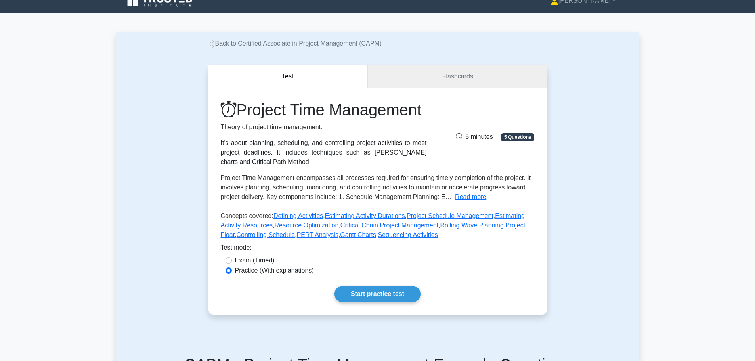
scroll to position [0, 0]
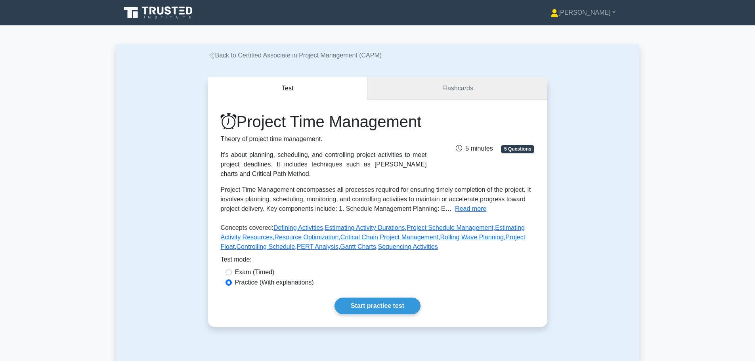
click at [417, 90] on link "Flashcards" at bounding box center [457, 88] width 179 height 23
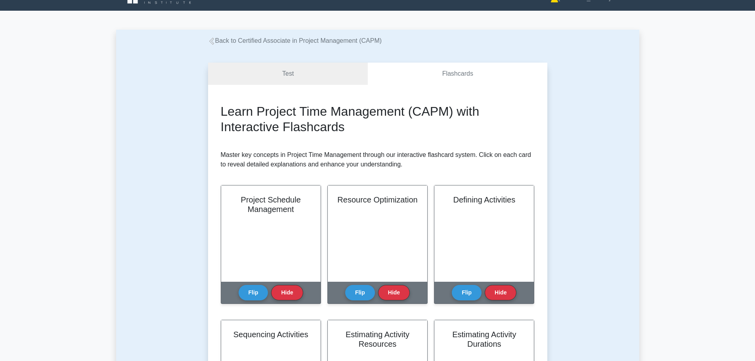
scroll to position [40, 0]
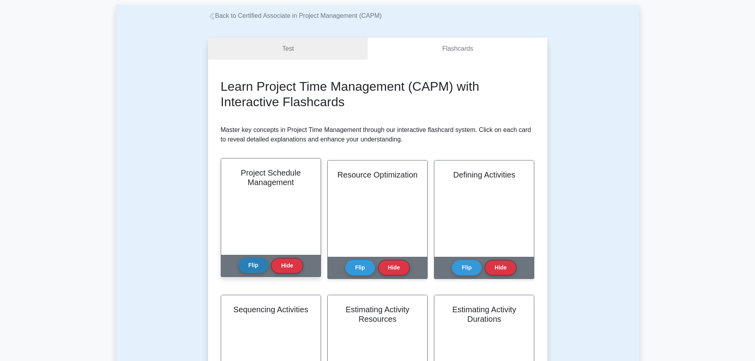
click at [251, 261] on button "Flip" at bounding box center [254, 265] width 30 height 15
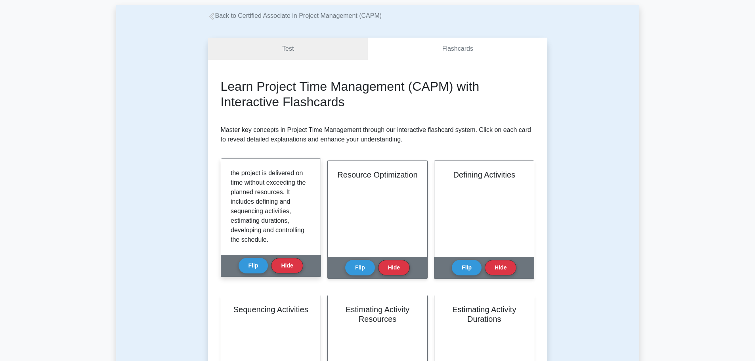
scroll to position [119, 0]
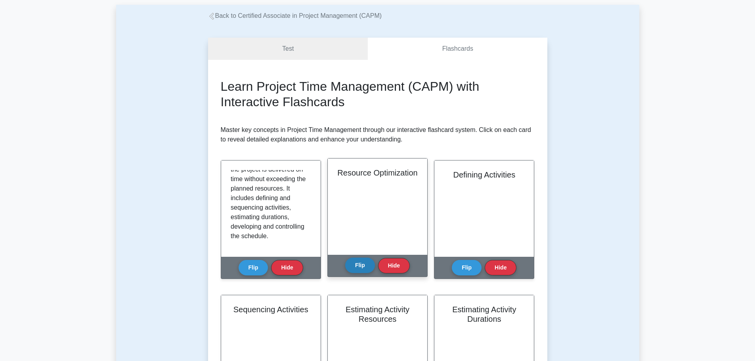
click at [359, 263] on button "Flip" at bounding box center [360, 265] width 30 height 15
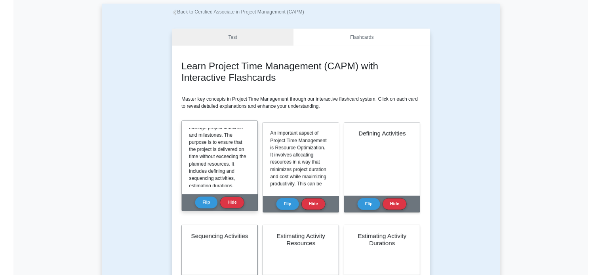
scroll to position [119, 0]
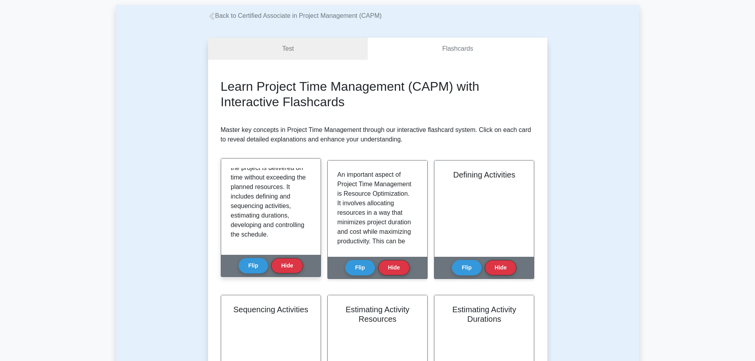
click at [244, 197] on p "Project Schedule Management involves the processes needed to manage the timely …" at bounding box center [269, 144] width 77 height 190
drag, startPoint x: 244, startPoint y: 197, endPoint x: 267, endPoint y: 188, distance: 25.0
click at [244, 197] on p "Project Schedule Management involves the processes needed to manage the timely …" at bounding box center [269, 144] width 77 height 190
